Goal: Transaction & Acquisition: Purchase product/service

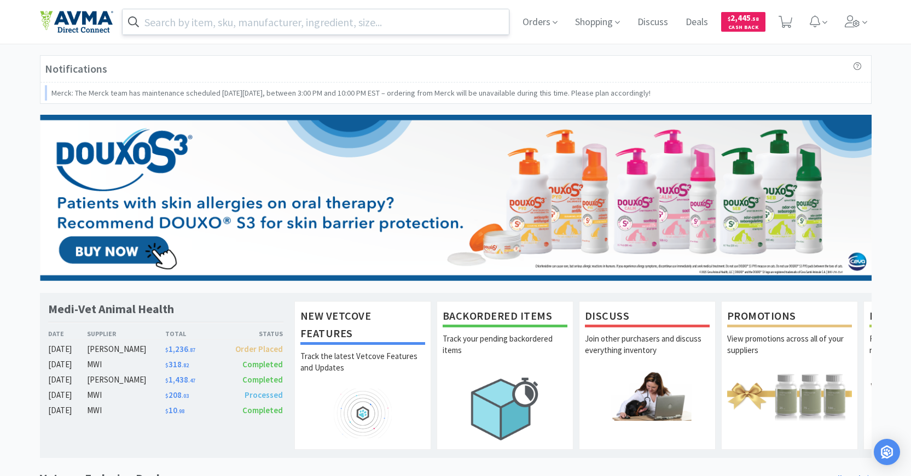
click at [348, 28] on input "text" at bounding box center [316, 21] width 387 height 25
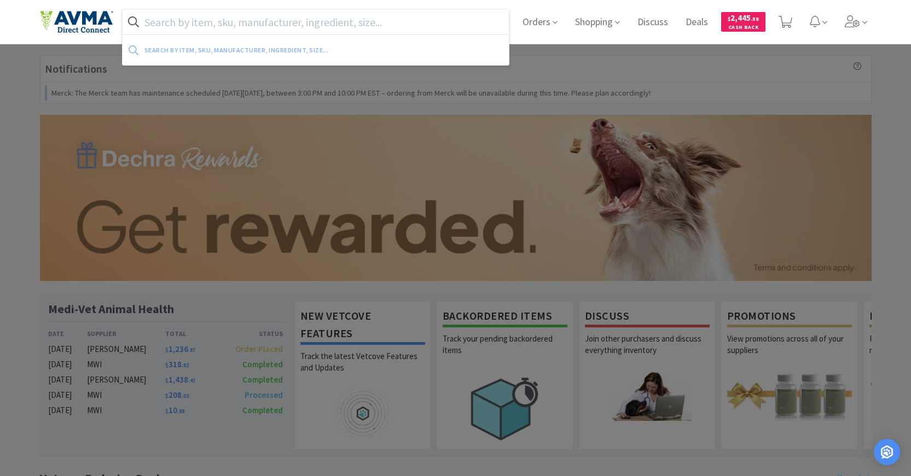
paste input "Oculenis BioHAnce Ocular Repair GEL 3 ml"
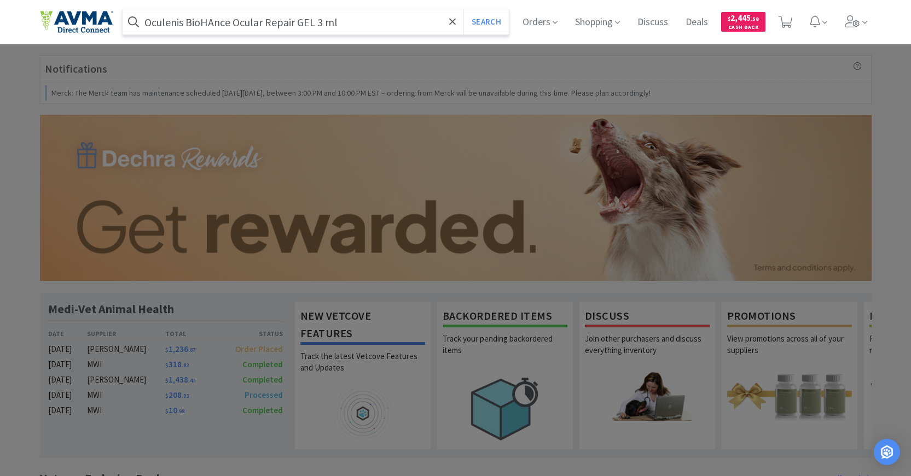
type input "Oculenis BioHAnce Ocular Repair GEL 3 ml"
click at [463, 9] on button "Search" at bounding box center [485, 21] width 45 height 25
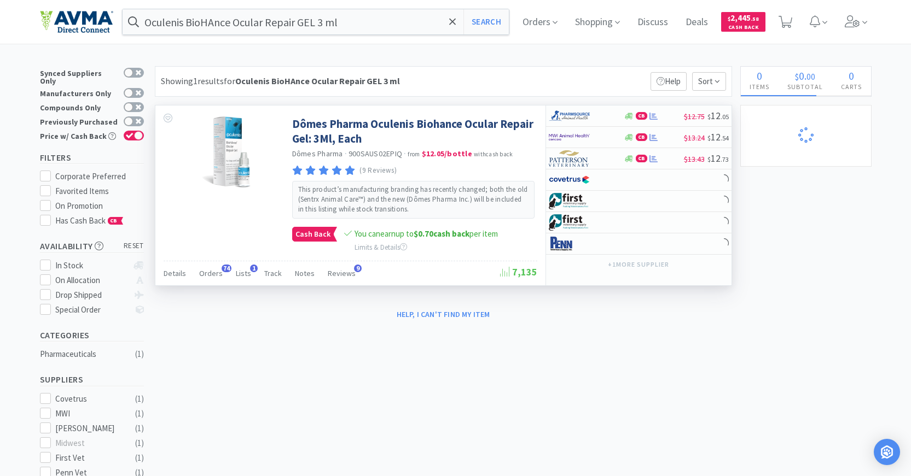
select select "1"
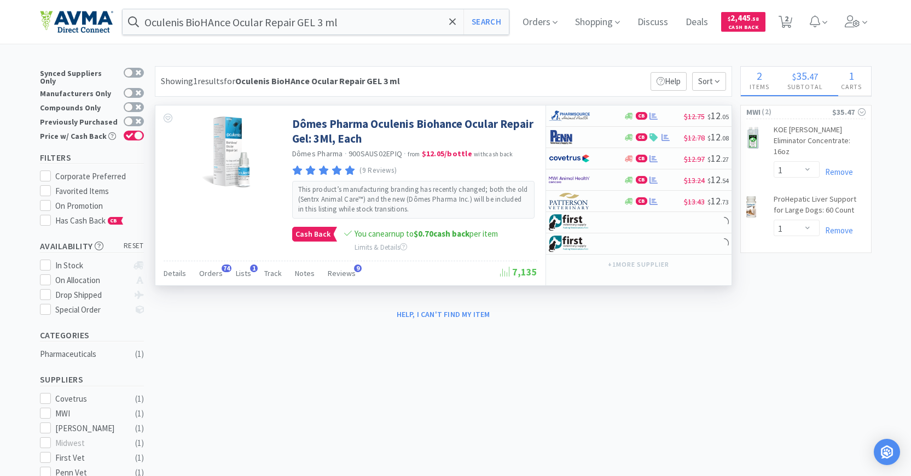
select select "1"
select select "3"
select select "1"
select select "5"
